Goal: Connect with others: Connect with others

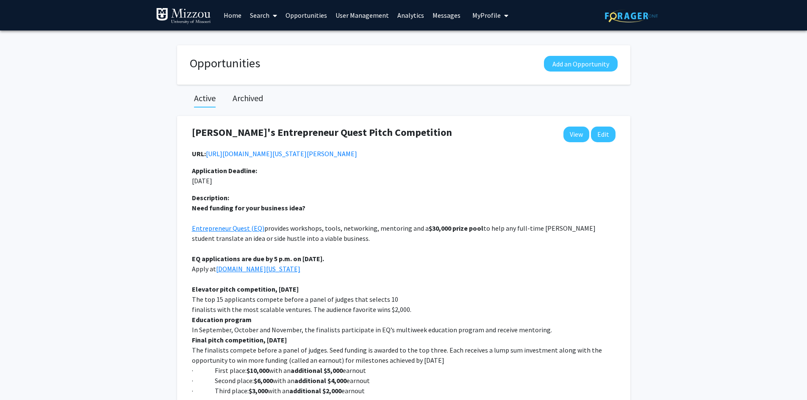
click at [476, 16] on span "My Profile" at bounding box center [486, 15] width 28 height 8
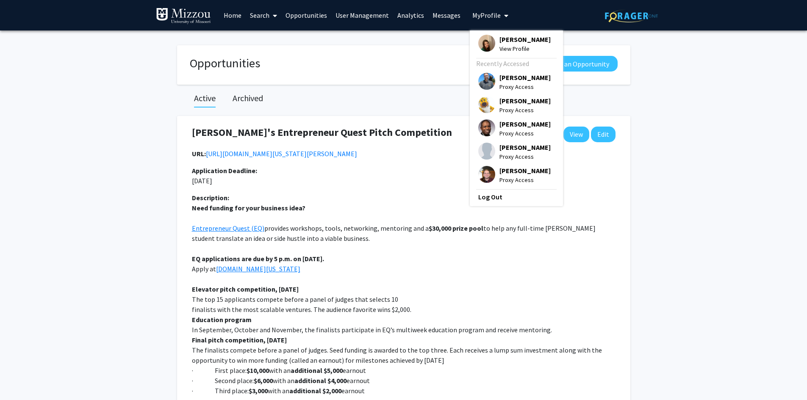
click at [501, 101] on span "[PERSON_NAME]" at bounding box center [524, 100] width 51 height 9
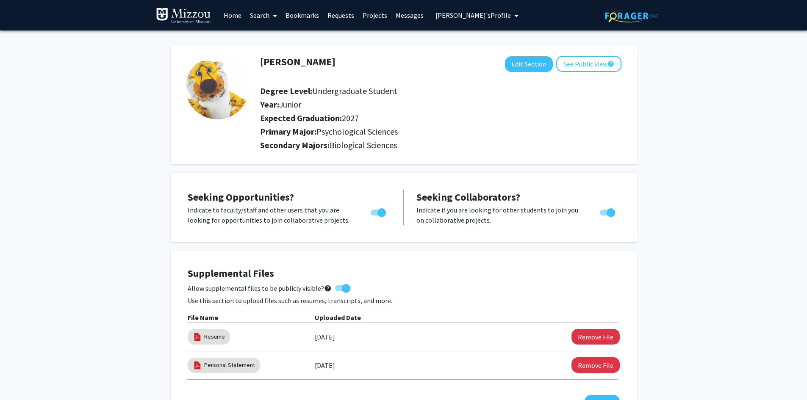
click at [521, 66] on button "Edit Section" at bounding box center [529, 64] width 48 height 16
select select "junior"
select select "2027"
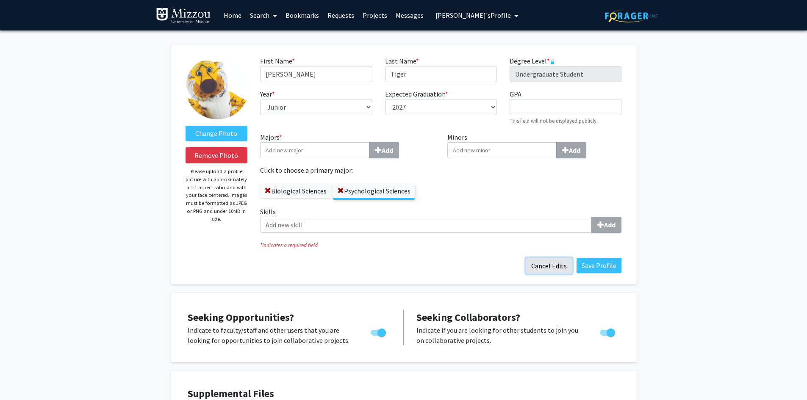
click at [557, 266] on button "Cancel Edits" at bounding box center [549, 266] width 47 height 16
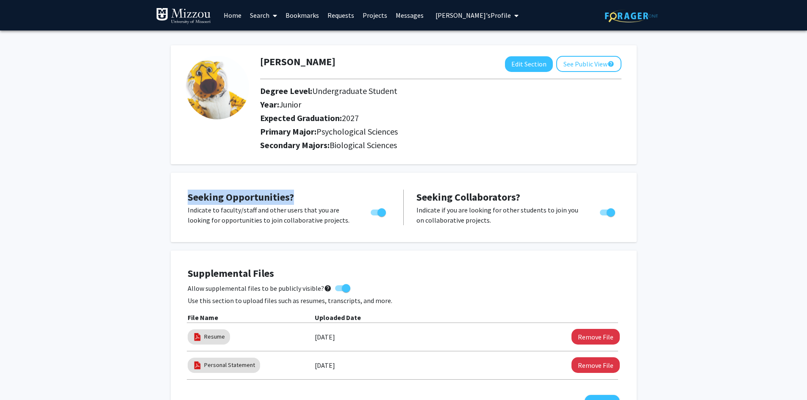
drag, startPoint x: 299, startPoint y: 195, endPoint x: 187, endPoint y: 197, distance: 111.4
click at [188, 197] on div "Seeking Opportunities? Indicate to faculty/staff and other users that you are l…" at bounding box center [289, 208] width 203 height 36
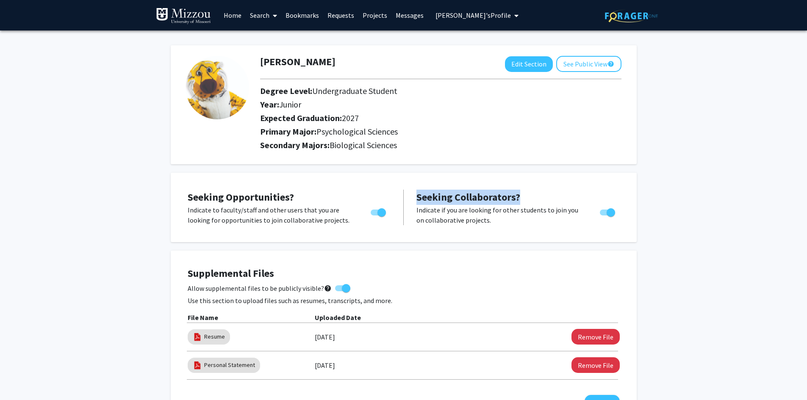
drag, startPoint x: 521, startPoint y: 197, endPoint x: 415, endPoint y: 200, distance: 105.9
click at [415, 200] on div "Seeking Collaborators? Indicate if you are looking for other students to join y…" at bounding box center [515, 208] width 222 height 36
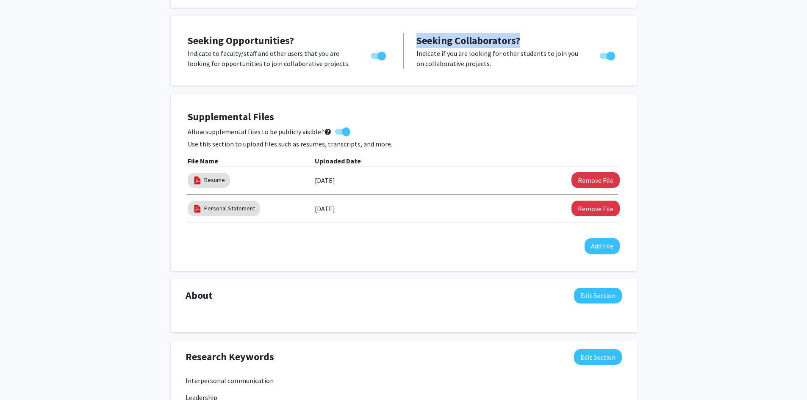
scroll to position [169, 0]
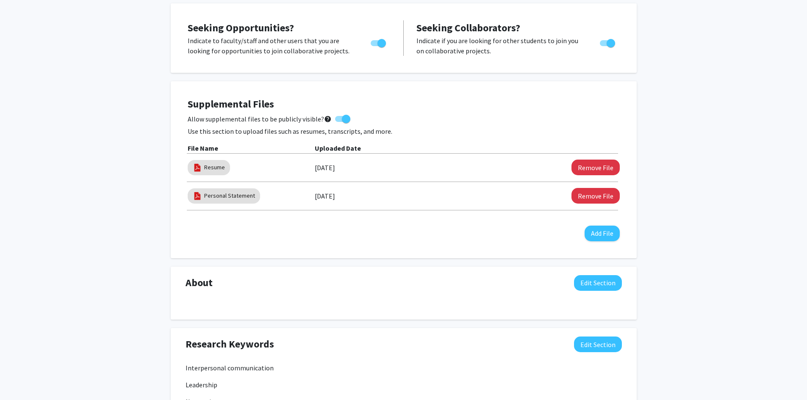
click at [705, 179] on div "Truman Tiger Edit Section See Public View help Degree Level: Undergraduate Stud…" at bounding box center [403, 285] width 807 height 849
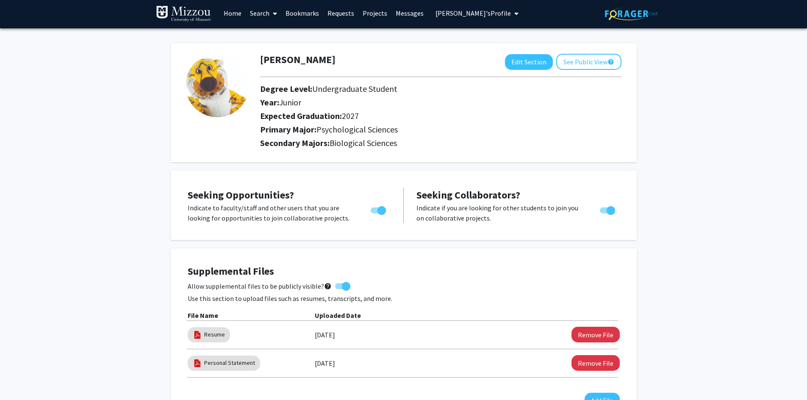
scroll to position [0, 0]
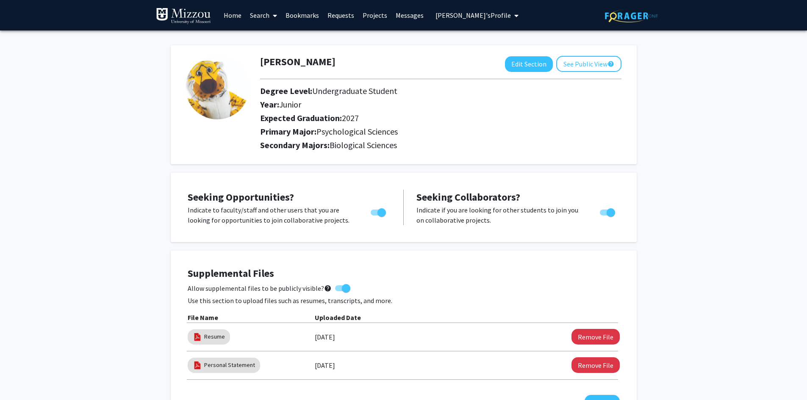
click at [255, 18] on link "Search" at bounding box center [264, 15] width 36 height 30
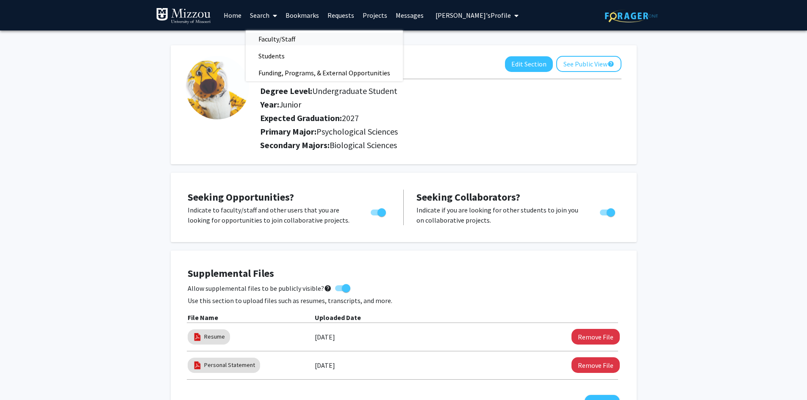
click at [263, 40] on span "Faculty/Staff" at bounding box center [277, 39] width 62 height 17
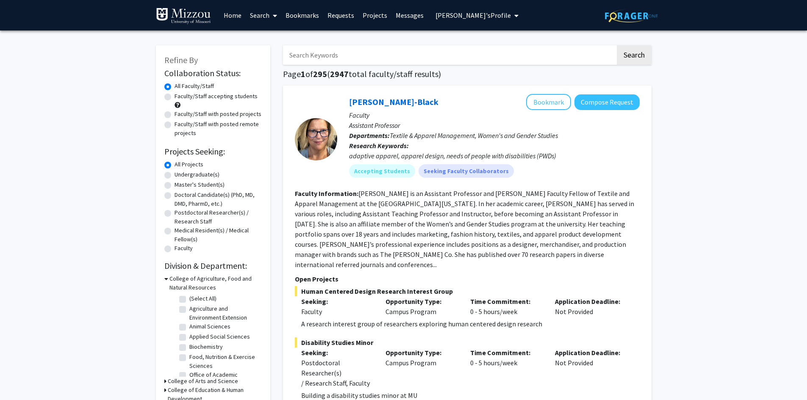
click at [256, 17] on link "Search" at bounding box center [264, 15] width 36 height 30
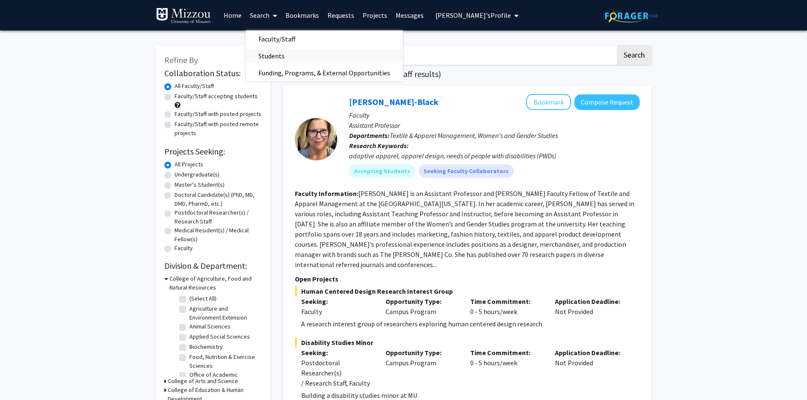
click at [261, 57] on span "Students" at bounding box center [272, 55] width 52 height 17
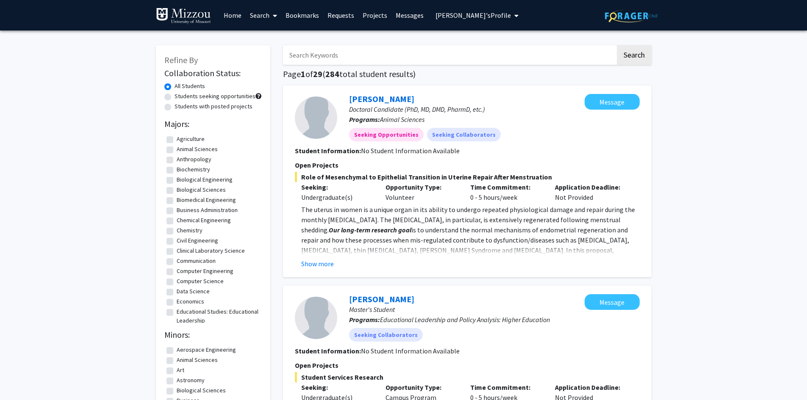
click at [262, 16] on link "Search" at bounding box center [264, 15] width 36 height 30
click at [270, 39] on span "Faculty/Staff" at bounding box center [277, 39] width 62 height 17
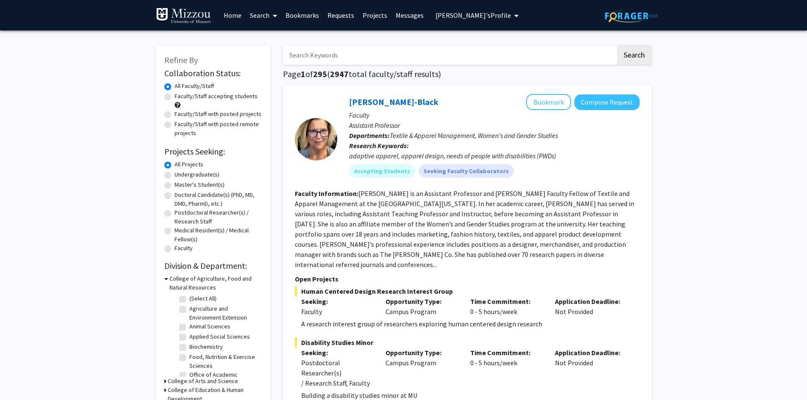
click at [385, 54] on input "Search Keywords" at bounding box center [449, 54] width 333 height 19
click at [523, 72] on h1 "Page 1 of 295 ( 2947 total faculty/staff results)" at bounding box center [467, 74] width 369 height 10
click at [552, 105] on button "Bookmark" at bounding box center [548, 102] width 45 height 16
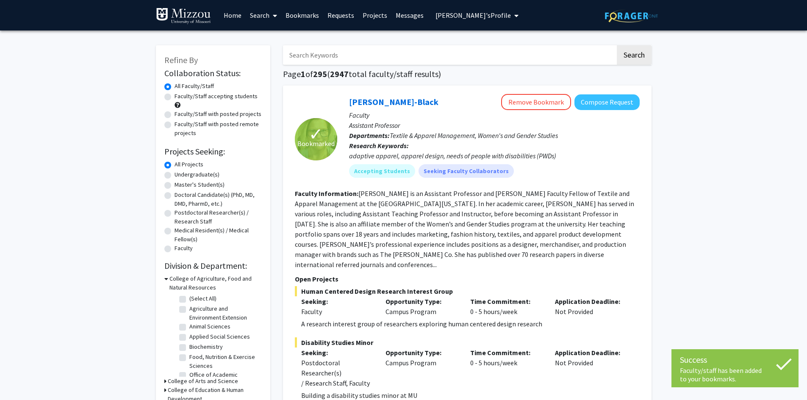
click at [314, 17] on link "Bookmarks" at bounding box center [302, 15] width 42 height 30
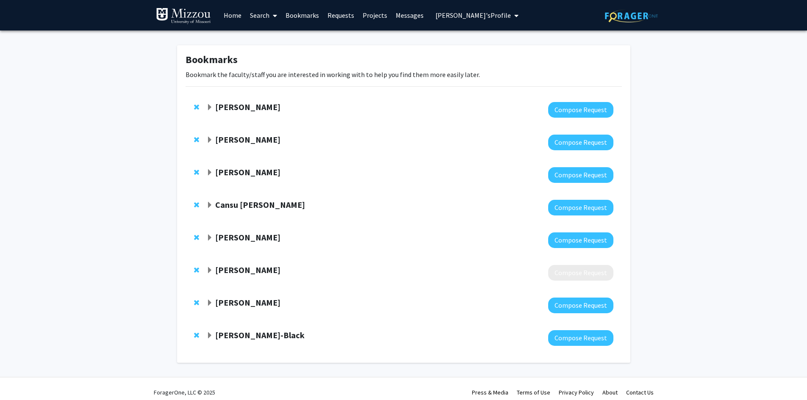
click at [219, 335] on strong "[PERSON_NAME]-Black" at bounding box center [259, 335] width 89 height 11
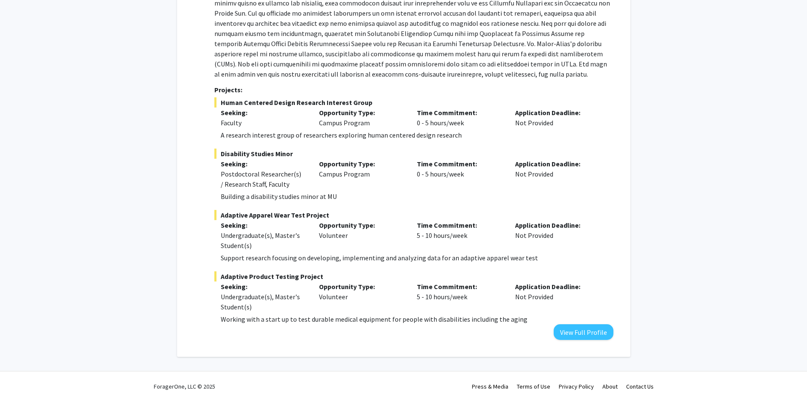
scroll to position [446, 0]
click at [593, 331] on button "View Full Profile" at bounding box center [584, 331] width 60 height 16
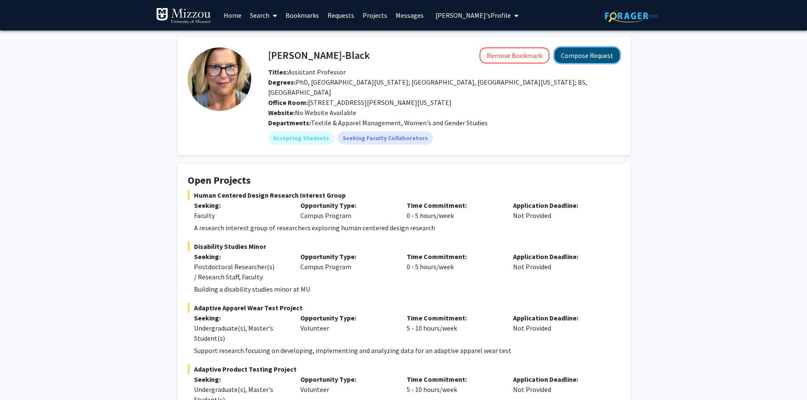
click at [573, 57] on button "Compose Request" at bounding box center [587, 55] width 65 height 16
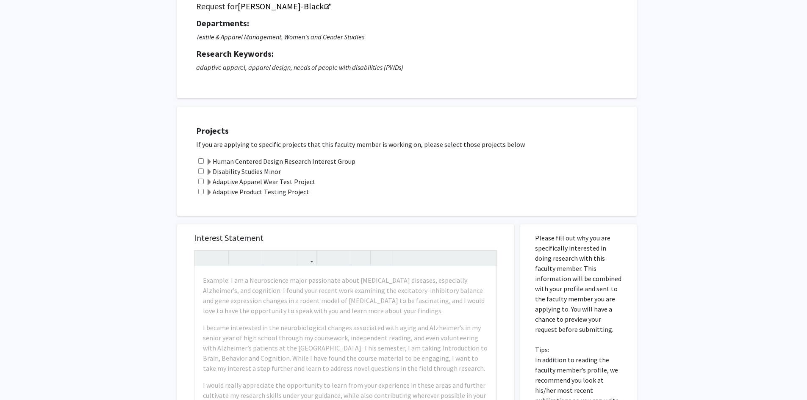
scroll to position [85, 0]
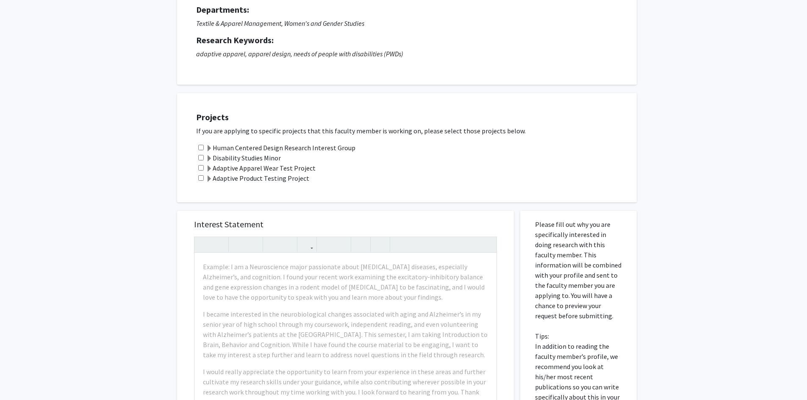
click at [200, 147] on input "checkbox" at bounding box center [201, 148] width 6 height 6
checkbox input "true"
click at [201, 168] on input "checkbox" at bounding box center [201, 168] width 6 height 6
checkbox input "true"
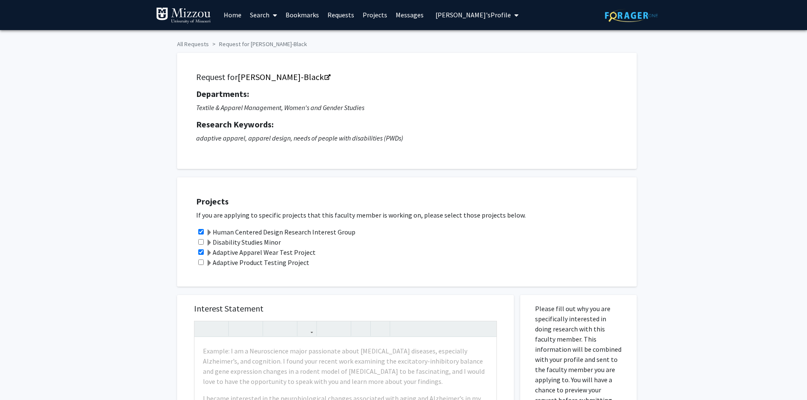
scroll to position [0, 0]
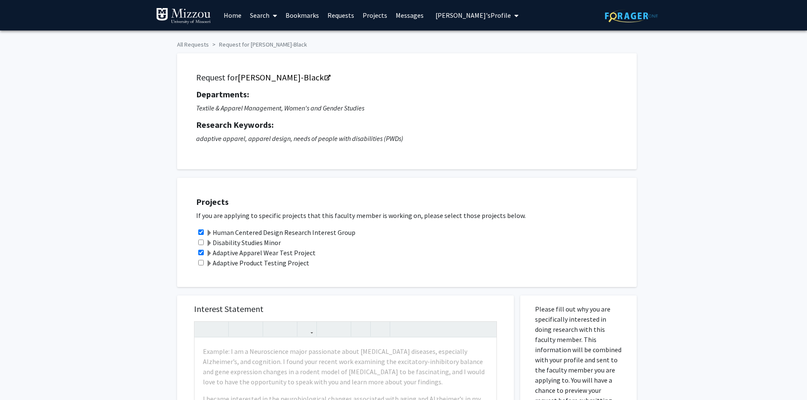
click at [199, 233] on input "checkbox" at bounding box center [201, 233] width 6 height 6
checkbox input "false"
click at [200, 253] on input "checkbox" at bounding box center [201, 253] width 6 height 6
checkbox input "false"
click at [109, 190] on div "All Requests Request for [PERSON_NAME]-Black Request for [PERSON_NAME]-Black De…" at bounding box center [403, 381] width 807 height 701
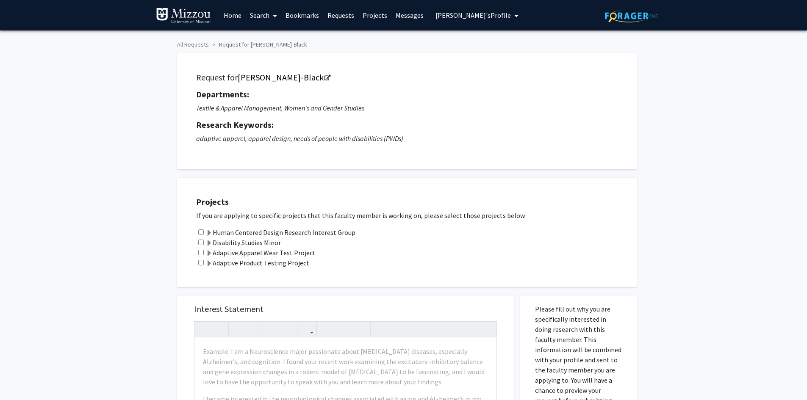
click at [372, 18] on link "Projects" at bounding box center [374, 15] width 33 height 30
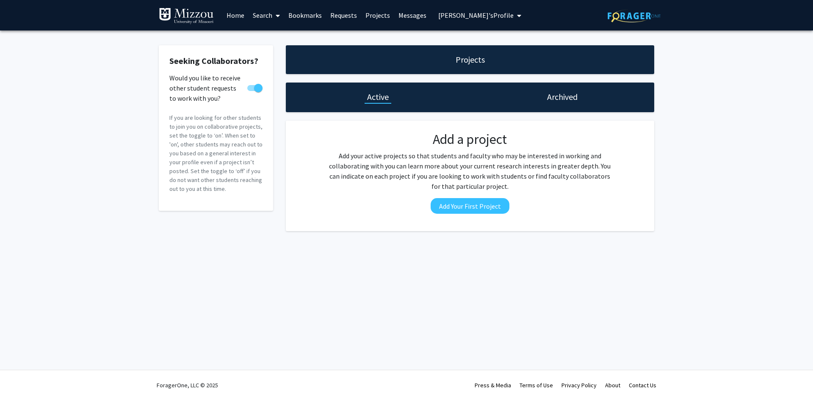
click at [413, 15] on link "Messages" at bounding box center [412, 15] width 36 height 30
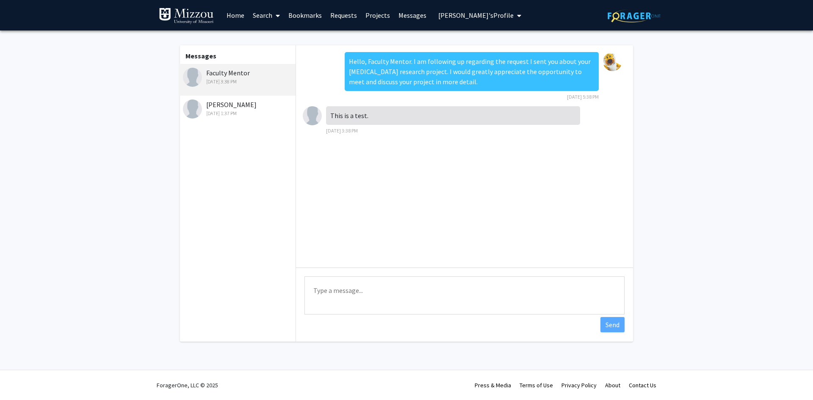
click at [447, 16] on span "[PERSON_NAME]'s Profile" at bounding box center [475, 15] width 75 height 8
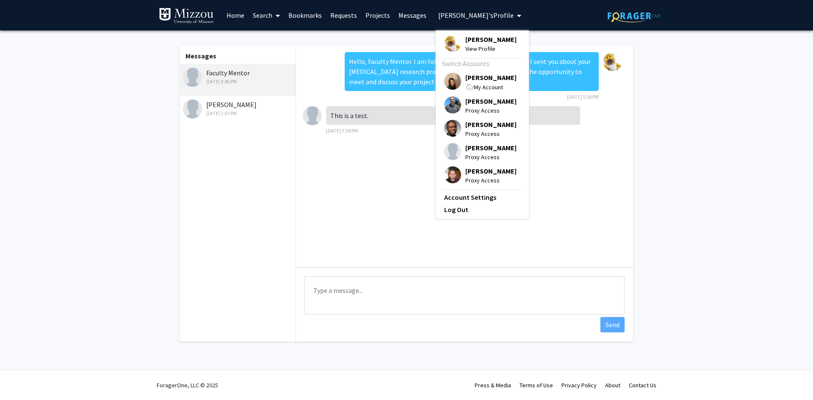
click at [466, 78] on span "[PERSON_NAME]" at bounding box center [491, 77] width 51 height 9
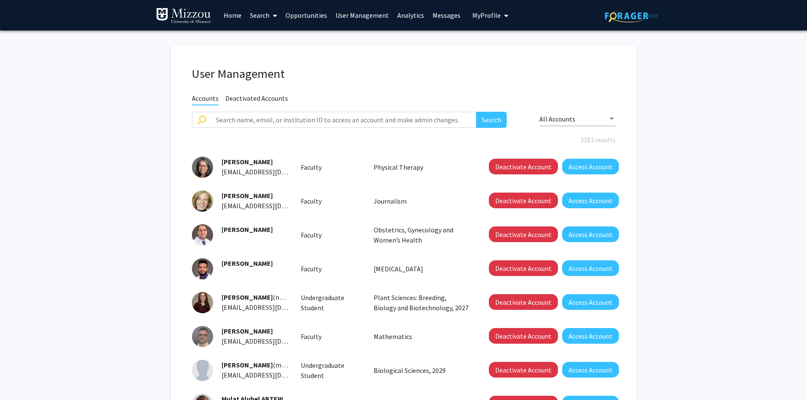
click at [724, 191] on fg-user-management "User Management Accounts Deactivated Accounts Search All Accounts 3283 results …" at bounding box center [403, 300] width 807 height 538
click at [721, 191] on fg-user-management "User Management Accounts Deactivated Accounts Search All Accounts 3283 results …" at bounding box center [403, 300] width 807 height 538
click at [94, 96] on fg-user-management "User Management Accounts Deactivated Accounts Search All Accounts 3283 results …" at bounding box center [403, 300] width 807 height 538
click at [405, 14] on link "Analytics" at bounding box center [410, 15] width 35 height 30
